Goal: Task Accomplishment & Management: Complete application form

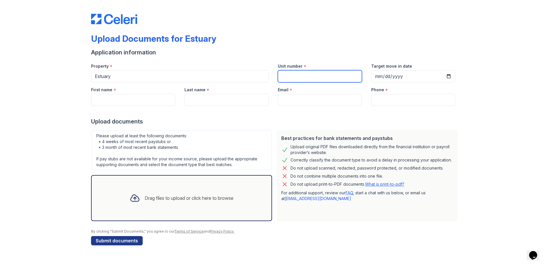
click at [295, 75] on input "Unit number" at bounding box center [320, 76] width 84 height 12
type input "3832"
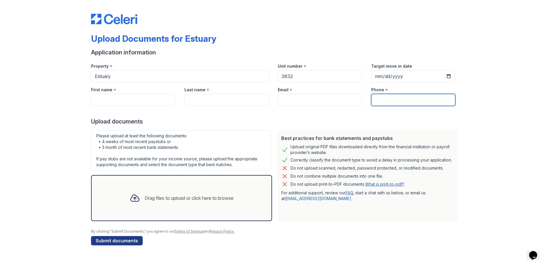
click at [385, 104] on input "Phone" at bounding box center [413, 100] width 84 height 12
type input "8019063728"
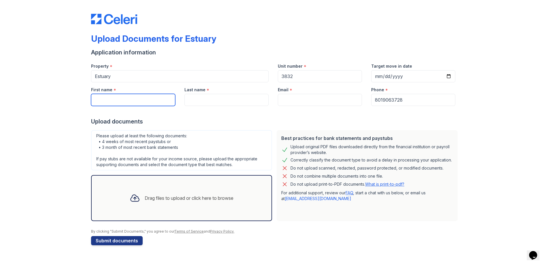
type input "Zhihao"
type input "[PERSON_NAME]"
type input "[EMAIL_ADDRESS][DOMAIN_NAME]"
click at [19, 83] on div "Upload Documents for Estuary Application information Property * Estuary Unit nu…" at bounding box center [275, 128] width 533 height 257
type input "[PERSON_NAME]"
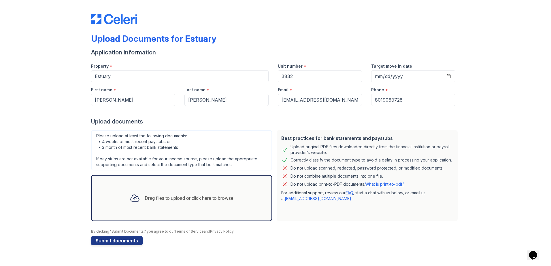
click at [20, 83] on div "Upload Documents for Estuary Application information Property * Estuary Unit nu…" at bounding box center [275, 128] width 533 height 257
click at [62, 166] on div "Upload Documents for Estuary Application information Property * Estuary Unit nu…" at bounding box center [275, 128] width 533 height 257
click at [63, 176] on div "Upload Documents for Estuary Application information Property * Estuary Unit nu…" at bounding box center [275, 128] width 533 height 257
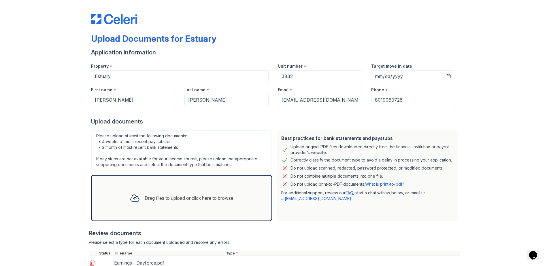
click at [21, 203] on div "Upload Documents for Estuary Application information Property * Estuary Unit nu…" at bounding box center [275, 176] width 533 height 352
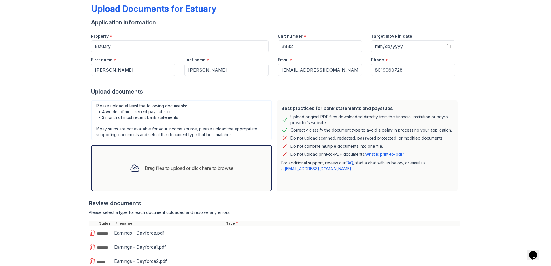
scroll to position [86, 0]
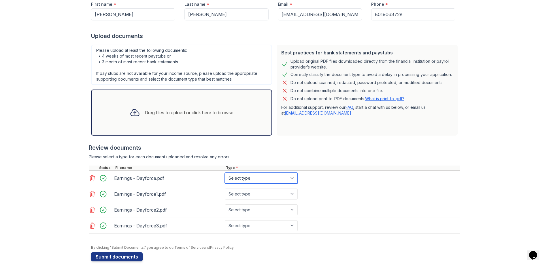
click at [264, 179] on select "Select type Paystub Bank Statement Offer Letter Tax Documents Benefit Award Let…" at bounding box center [261, 178] width 73 height 11
select select "paystub"
click at [225, 173] on select "Select type Paystub Bank Statement Offer Letter Tax Documents Benefit Award Let…" at bounding box center [261, 178] width 73 height 11
click at [268, 187] on div "Earnings - Dayforce1.pdf Select type Paystub Bank Statement Offer Letter Tax Do…" at bounding box center [274, 194] width 371 height 16
click at [264, 193] on select "Select type Paystub Bank Statement Offer Letter Tax Documents Benefit Award Let…" at bounding box center [261, 194] width 73 height 11
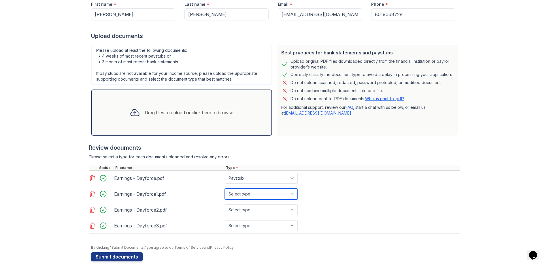
select select "paystub"
click at [225, 189] on select "Select type Paystub Bank Statement Offer Letter Tax Documents Benefit Award Let…" at bounding box center [261, 194] width 73 height 11
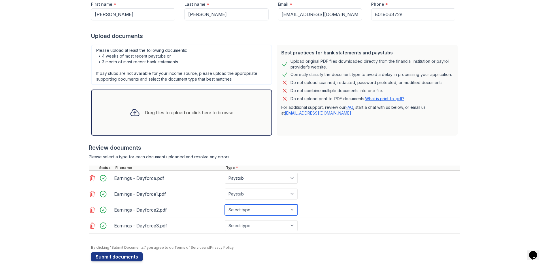
click at [250, 213] on select "Select type Paystub Bank Statement Offer Letter Tax Documents Benefit Award Let…" at bounding box center [261, 210] width 73 height 11
select select "paystub"
click at [225, 205] on select "Select type Paystub Bank Statement Offer Letter Tax Documents Benefit Award Let…" at bounding box center [261, 210] width 73 height 11
click at [240, 223] on select "Select type Paystub Bank Statement Offer Letter Tax Documents Benefit Award Let…" at bounding box center [261, 225] width 73 height 11
select select "paystub"
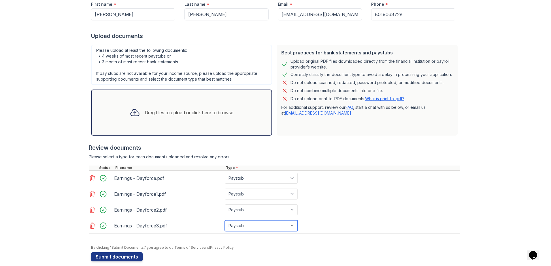
click at [225, 220] on select "Select type Paystub Bank Statement Offer Letter Tax Documents Benefit Award Let…" at bounding box center [261, 225] width 73 height 11
click at [366, 240] on div at bounding box center [275, 243] width 369 height 6
click at [10, 199] on div "Upload Documents for Estuary Application information Property * Estuary Unit nu…" at bounding box center [275, 93] width 533 height 359
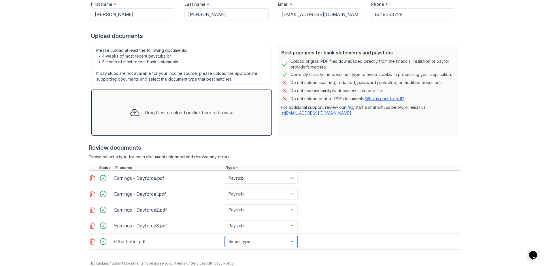
drag, startPoint x: 265, startPoint y: 245, endPoint x: 259, endPoint y: 242, distance: 6.4
click at [265, 245] on select "Select type Paystub Bank Statement Offer Letter Tax Documents Benefit Award Let…" at bounding box center [261, 241] width 73 height 11
select select "offer_letter"
click at [225, 236] on select "Select type Paystub Bank Statement Offer Letter Tax Documents Benefit Award Let…" at bounding box center [261, 241] width 73 height 11
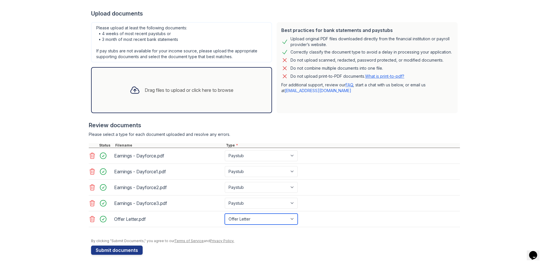
scroll to position [108, 0]
click at [23, 194] on div "Upload Documents for Estuary Application information Property * Estuary Unit nu…" at bounding box center [275, 79] width 533 height 375
click at [94, 251] on button "Submit documents" at bounding box center [117, 250] width 52 height 9
click at [65, 201] on div "Upload Documents for Estuary Application information Property * Estuary Unit nu…" at bounding box center [275, 79] width 533 height 375
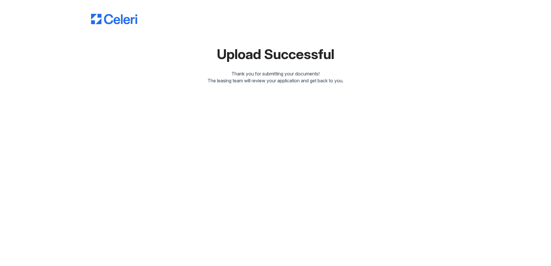
click at [125, 195] on div "Upload Successful Thank you for submitting your documents! The leasing team wil…" at bounding box center [275, 133] width 551 height 266
